Goal: Go to known website: Go to known website

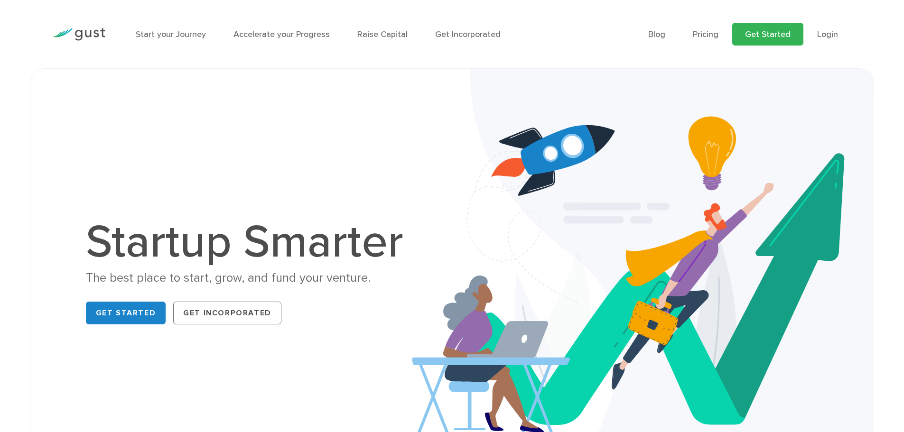
click at [766, 36] on link "Get Started" at bounding box center [767, 34] width 71 height 23
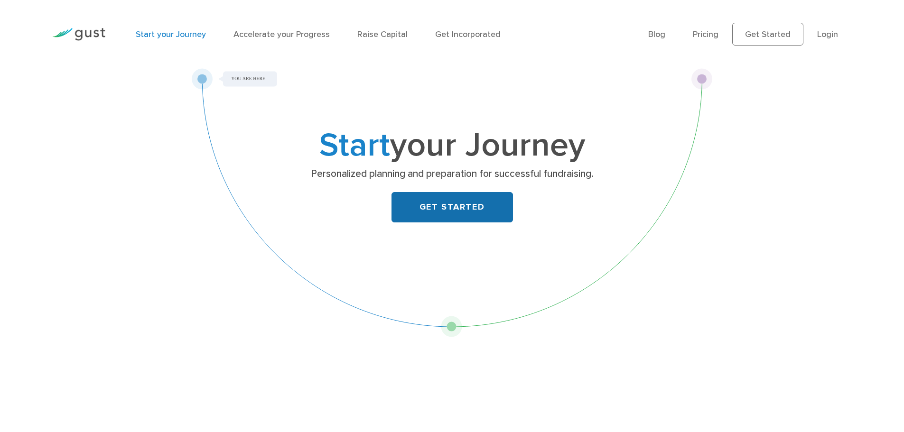
click at [448, 207] on link "GET STARTED" at bounding box center [451, 207] width 121 height 30
click at [835, 30] on link "Login" at bounding box center [827, 34] width 21 height 10
